Goal: Task Accomplishment & Management: Manage account settings

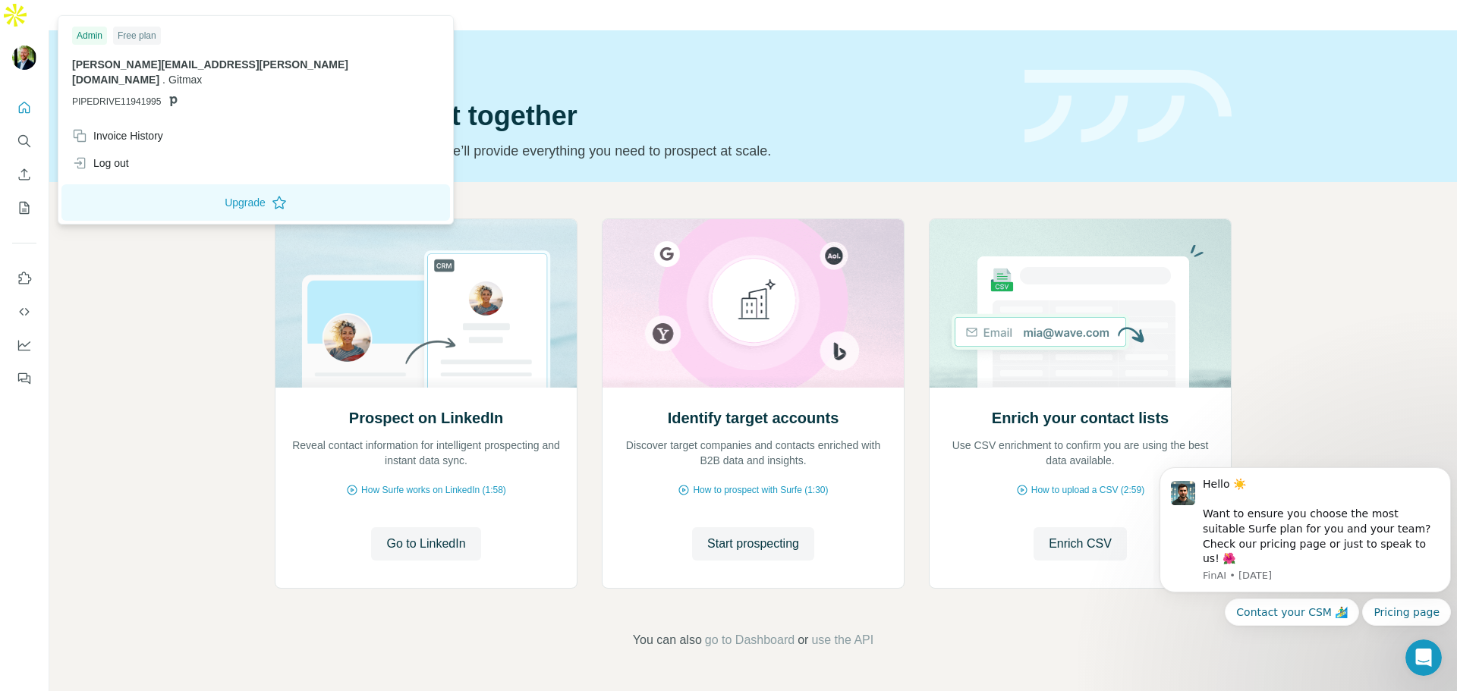
click at [26, 46] on img at bounding box center [24, 58] width 24 height 24
click at [87, 34] on div "Admin" at bounding box center [89, 36] width 35 height 18
click at [145, 76] on div "eric.mason@gitmax.com . Gitmax PIPEDRIVE11941995" at bounding box center [255, 83] width 367 height 52
click at [176, 95] on icon at bounding box center [173, 101] width 12 height 12
click at [118, 156] on div "Log out" at bounding box center [100, 163] width 57 height 15
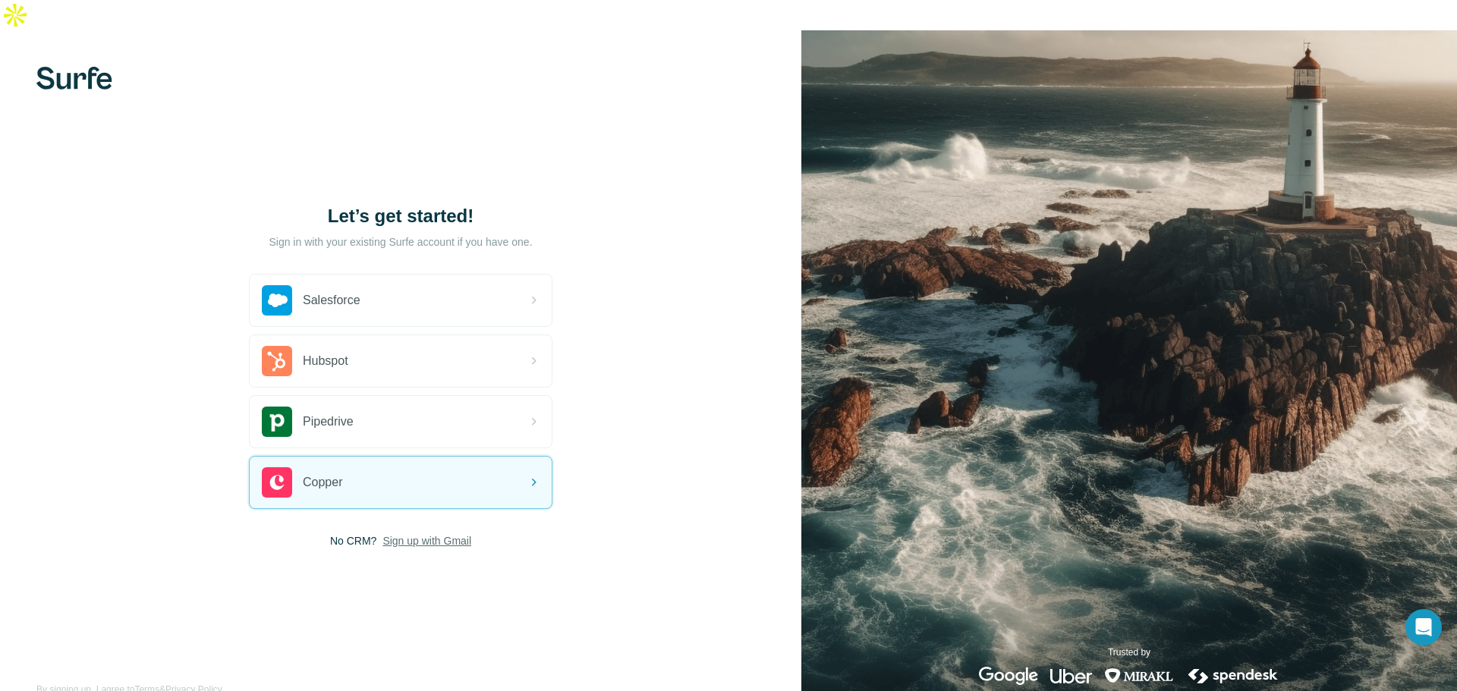
click at [434, 533] on span "Sign up with Gmail" at bounding box center [426, 540] width 89 height 15
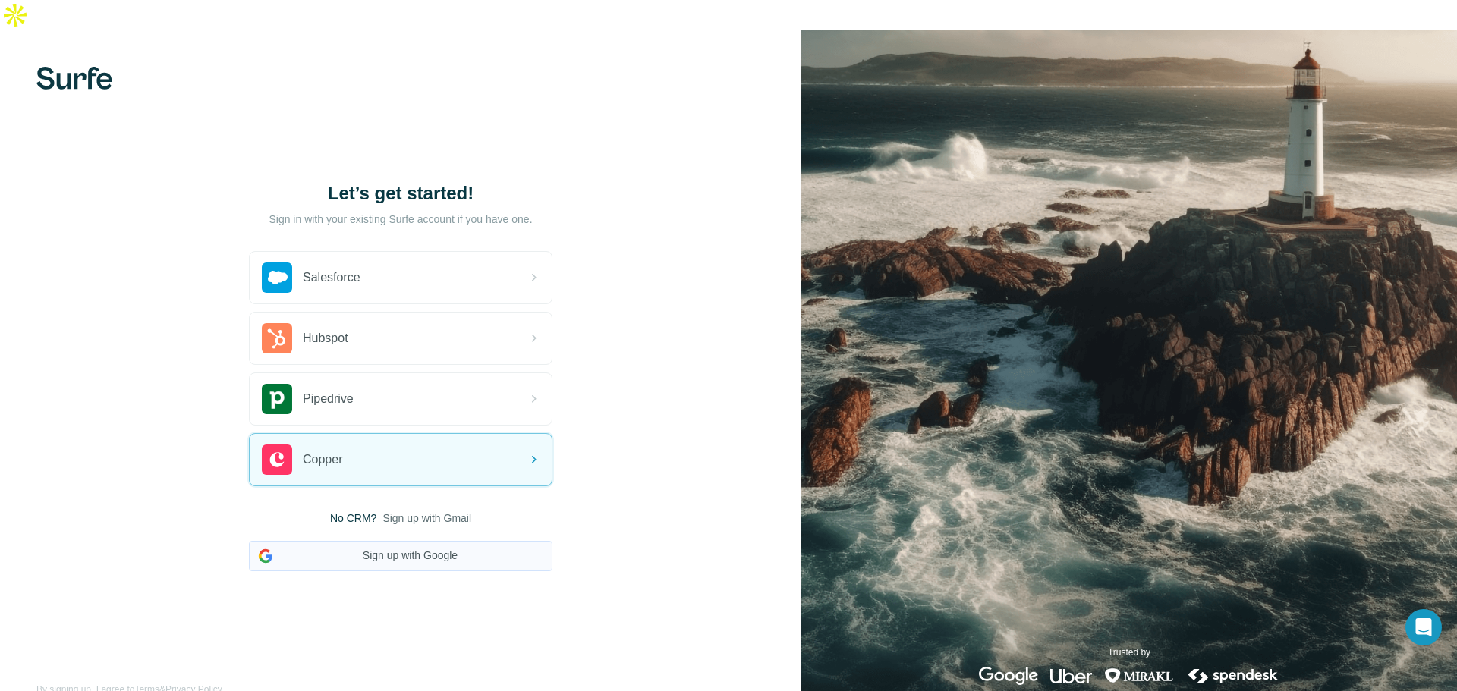
click at [443, 541] on button "Sign up with Google" at bounding box center [401, 556] width 304 height 30
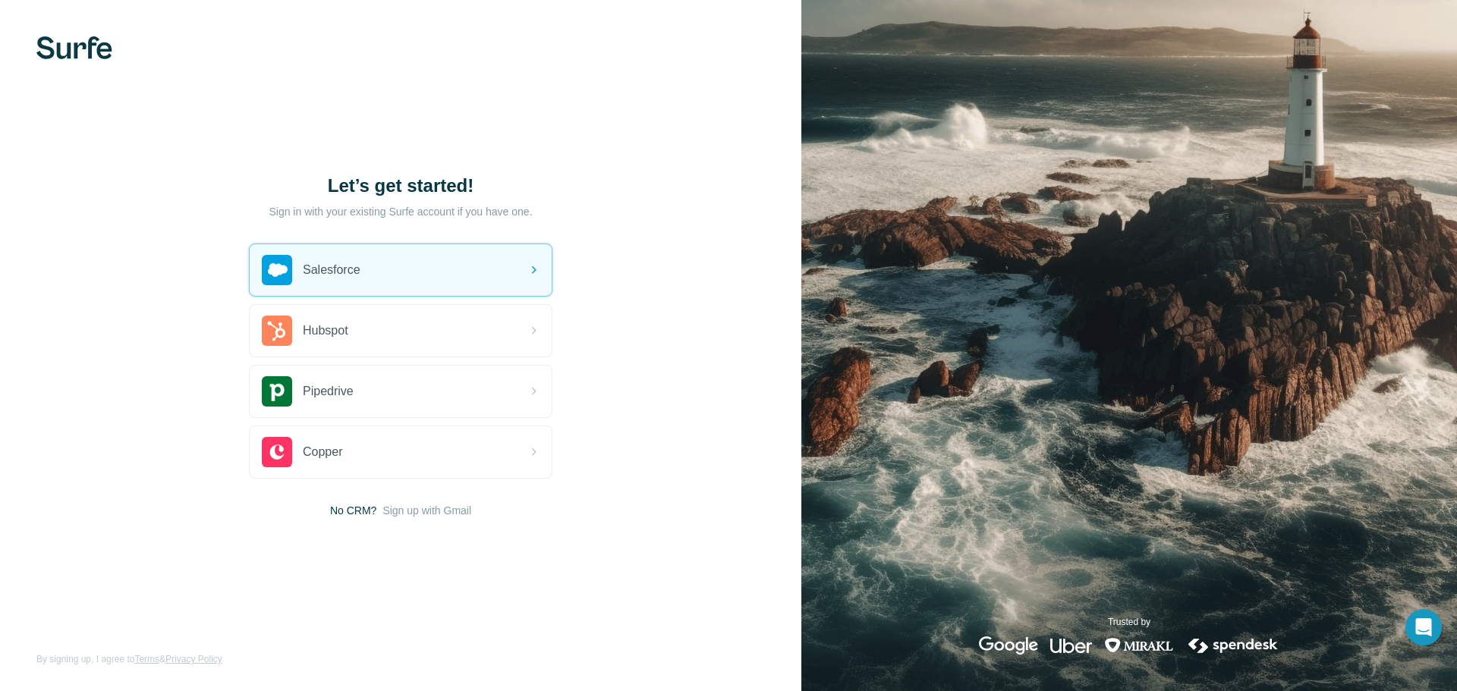
click at [759, 424] on div "Let’s get started! Sign in with your existing Surfe account if you have one. Sa…" at bounding box center [400, 345] width 801 height 691
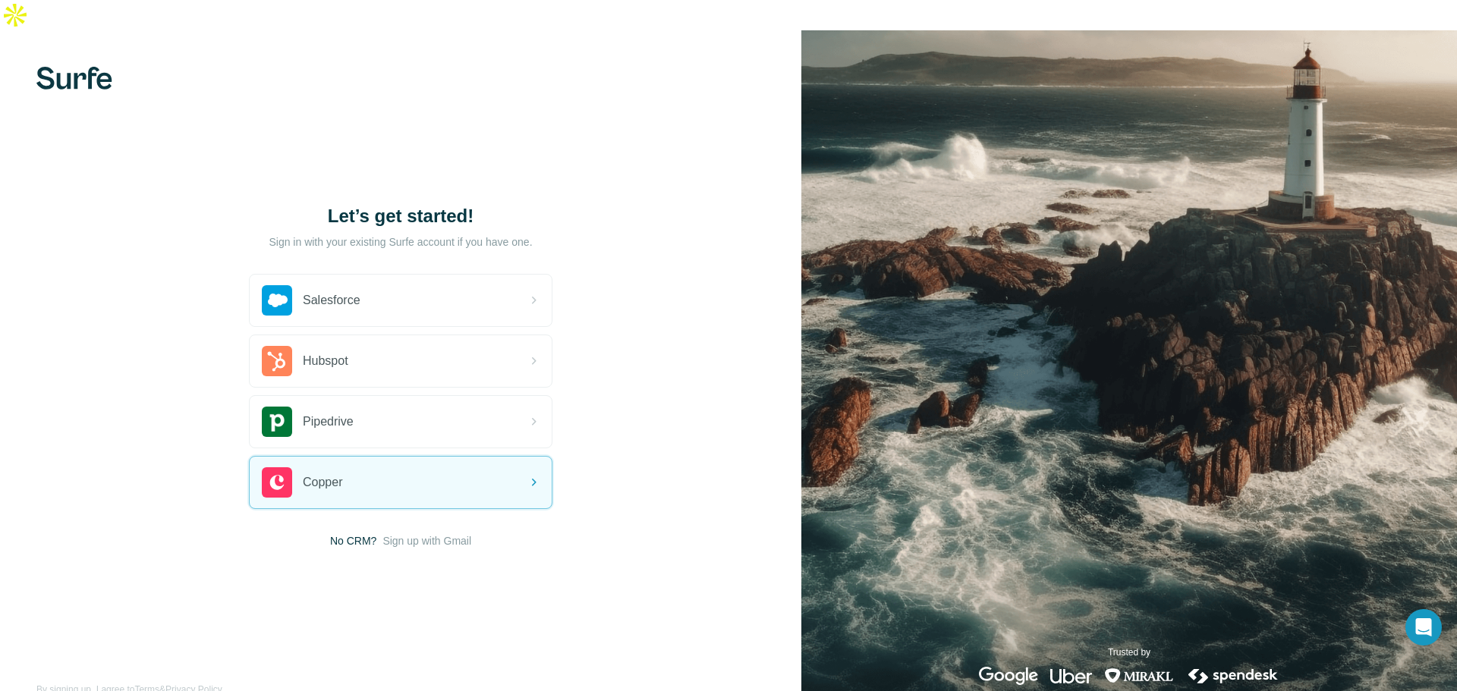
click at [1293, 219] on img at bounding box center [1129, 375] width 656 height 691
click at [427, 533] on span "Sign up with Gmail" at bounding box center [426, 540] width 89 height 15
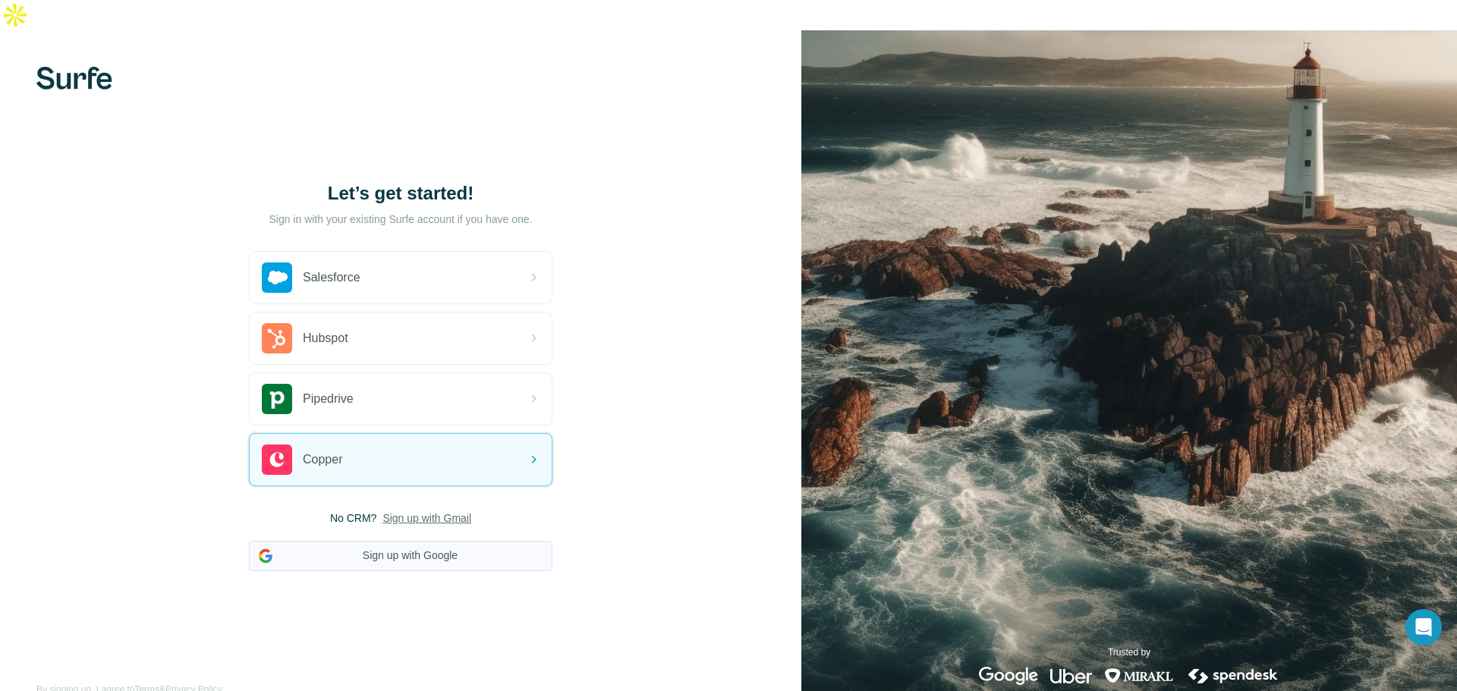
click at [445, 541] on button "Sign up with Google" at bounding box center [401, 556] width 304 height 30
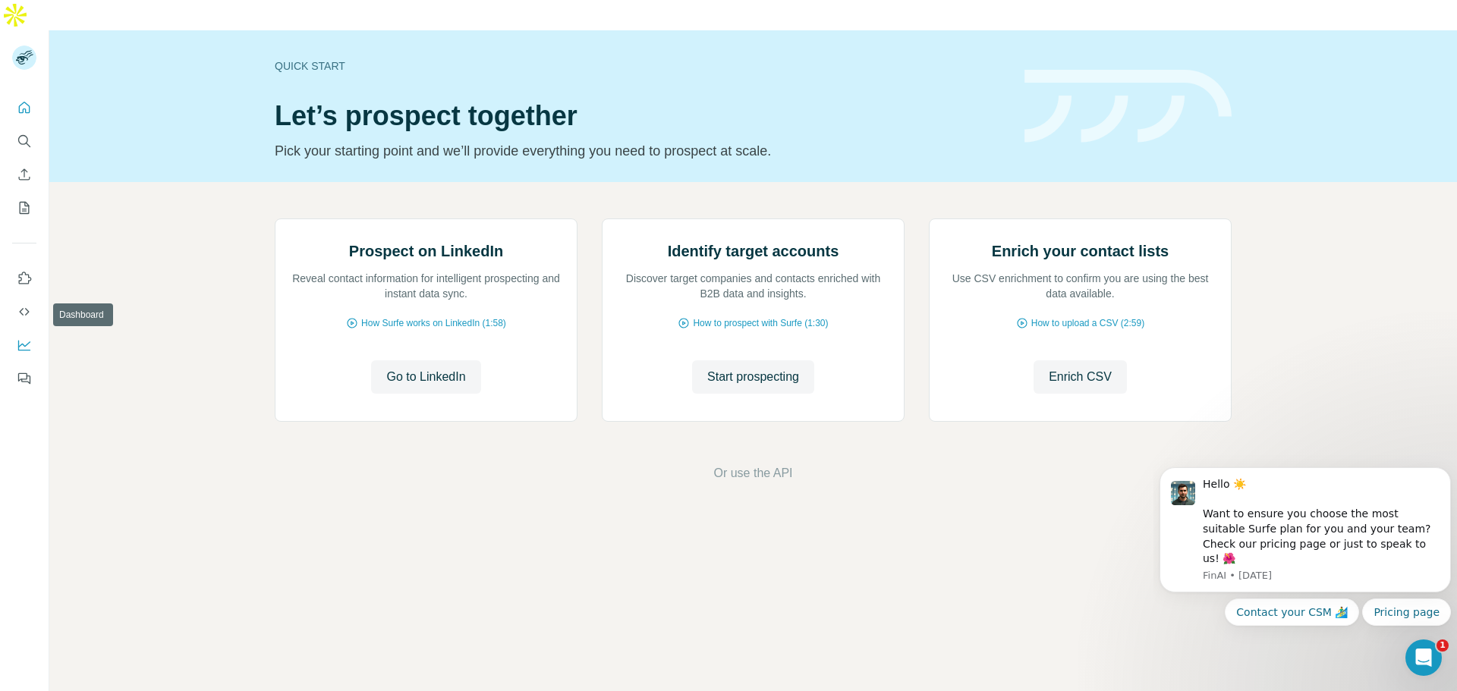
drag, startPoint x: 20, startPoint y: 316, endPoint x: 206, endPoint y: 267, distance: 191.4
click at [206, 267] on div "Prospect on LinkedIn Reveal contact information for intelligent prospecting and…" at bounding box center [753, 350] width 1408 height 337
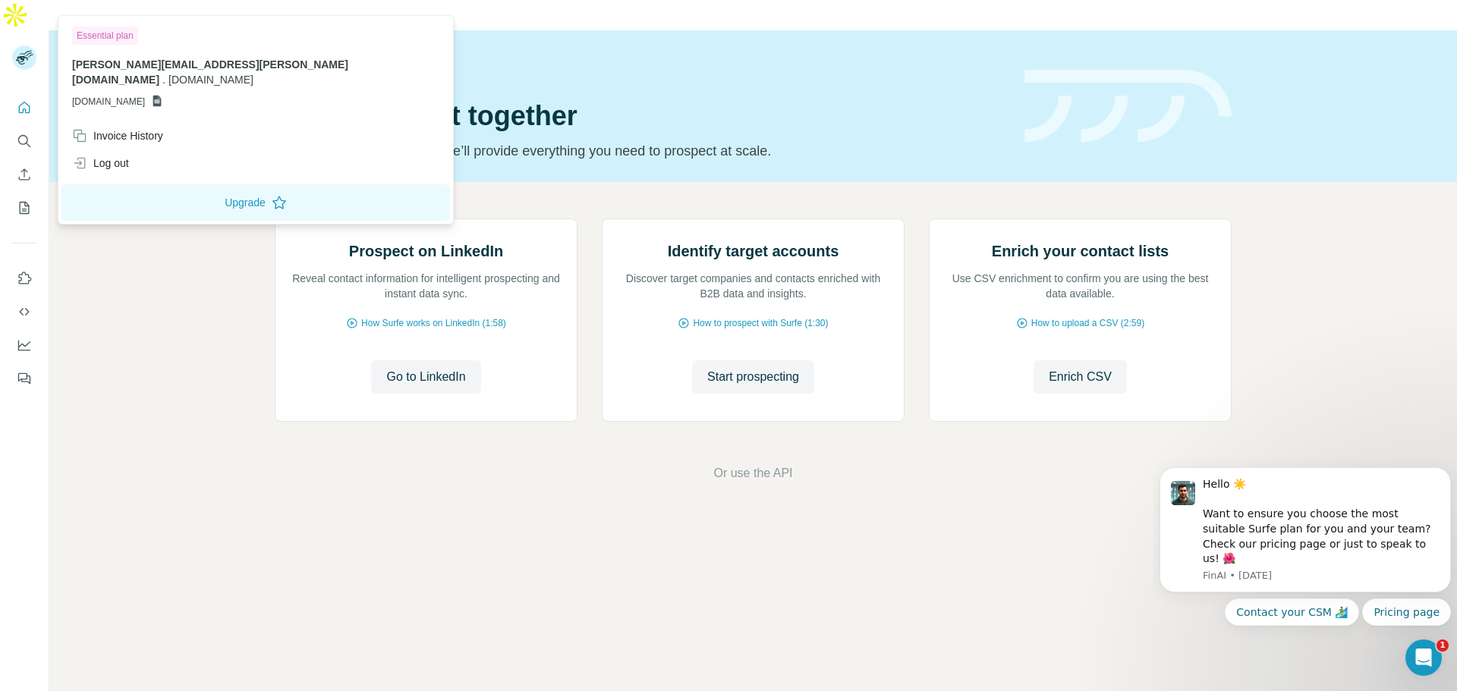
click at [17, 46] on rect at bounding box center [24, 58] width 24 height 24
click at [19, 341] on icon "Dashboard" at bounding box center [24, 346] width 12 height 11
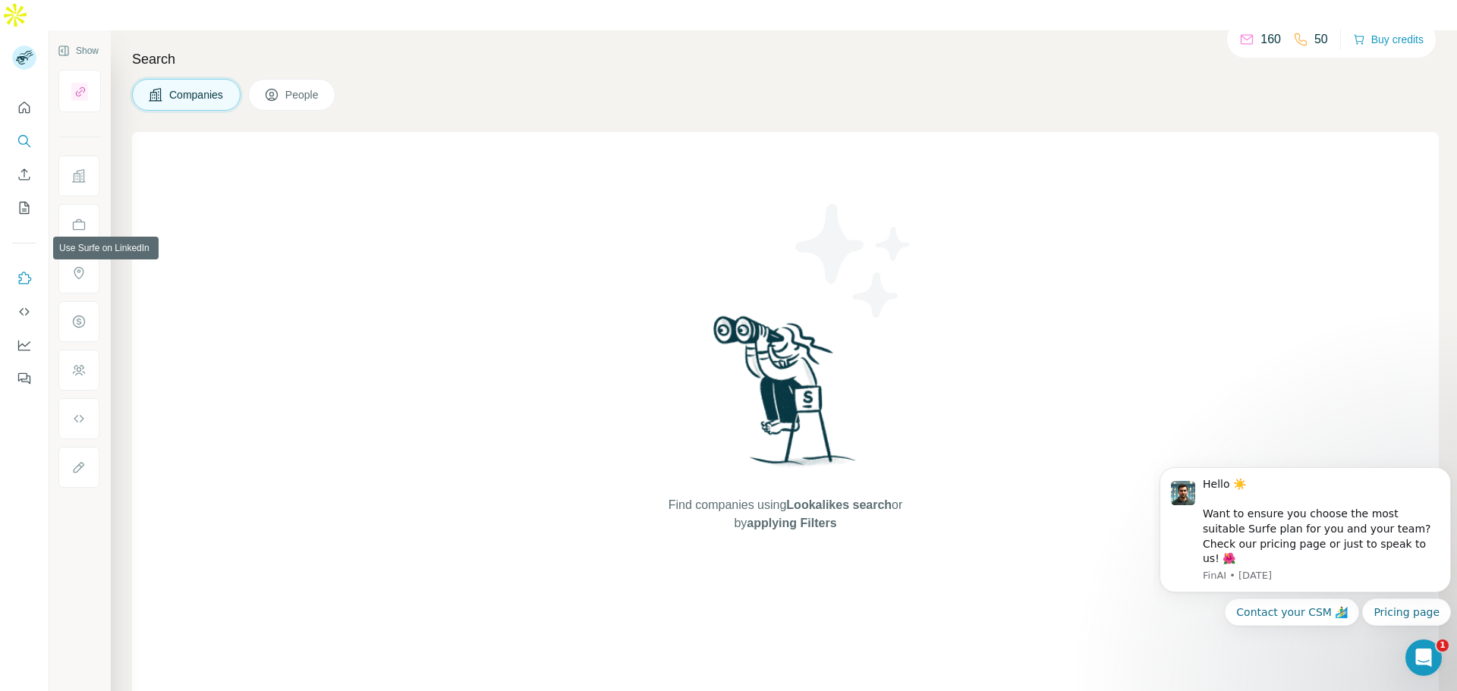
click at [20, 272] on icon "Use Surfe on LinkedIn" at bounding box center [25, 278] width 13 height 12
click at [23, 271] on icon "Use Surfe on LinkedIn" at bounding box center [24, 278] width 15 height 15
click at [18, 341] on icon "Dashboard" at bounding box center [24, 346] width 12 height 11
click at [27, 265] on button "Use Surfe on LinkedIn" at bounding box center [24, 278] width 24 height 27
click at [26, 338] on icon "Dashboard" at bounding box center [24, 345] width 15 height 15
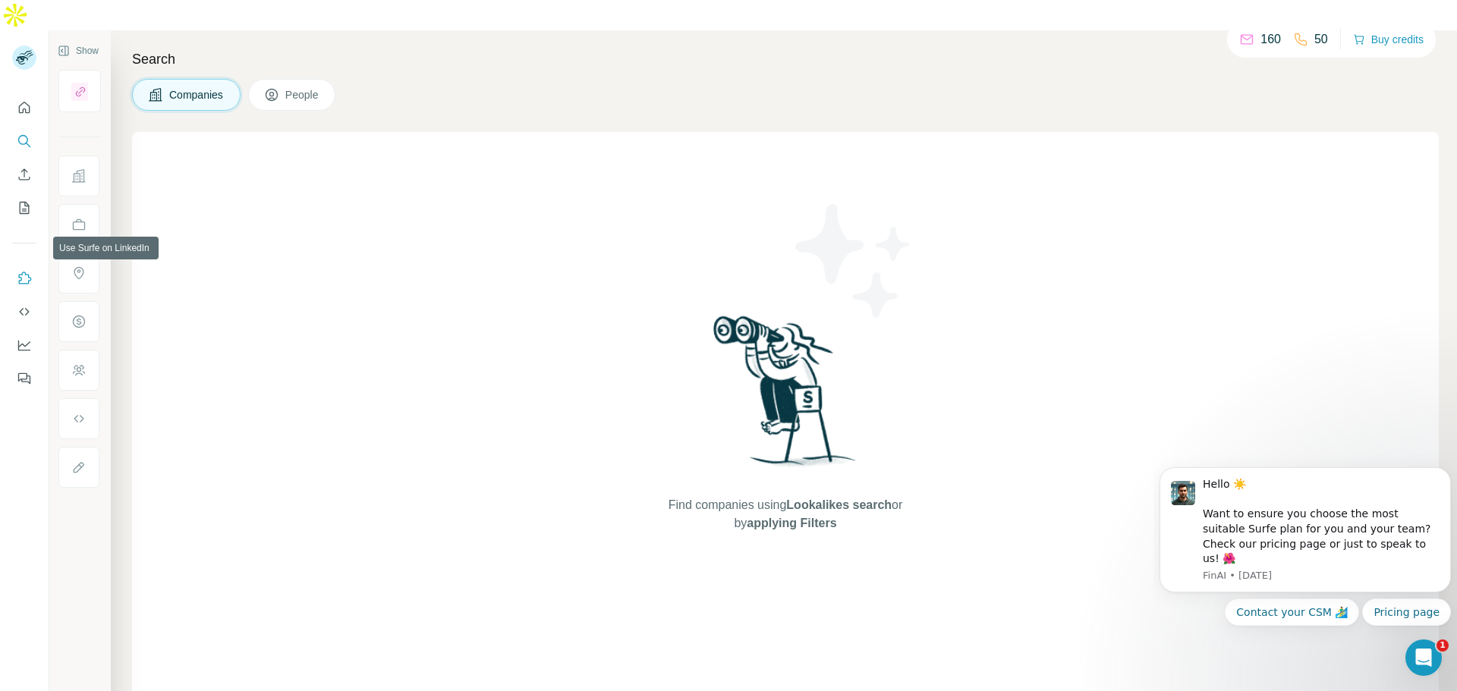
click at [26, 271] on icon "Use Surfe on LinkedIn" at bounding box center [24, 278] width 15 height 15
